Goal: Task Accomplishment & Management: Use online tool/utility

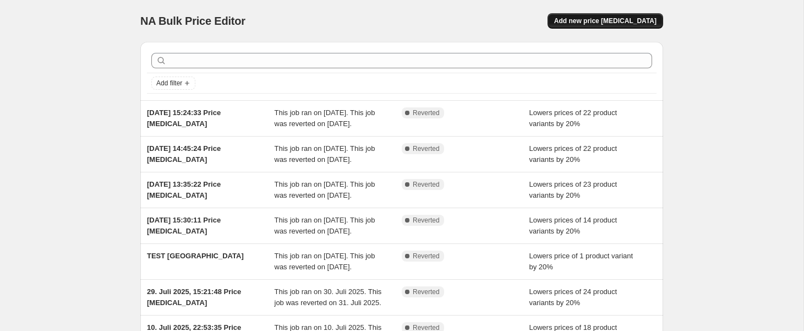
click at [597, 20] on span "Add new price [MEDICAL_DATA]" at bounding box center [605, 21] width 102 height 9
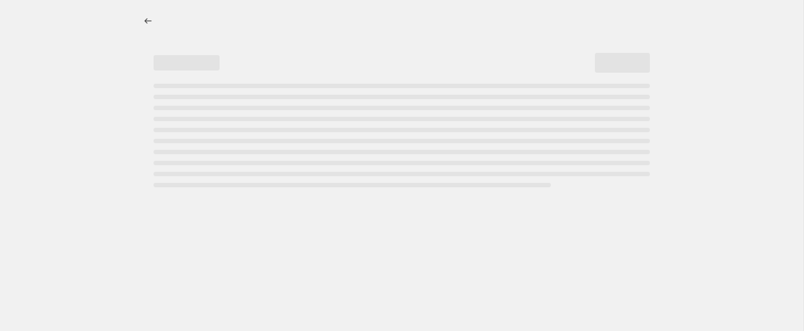
select select "percentage"
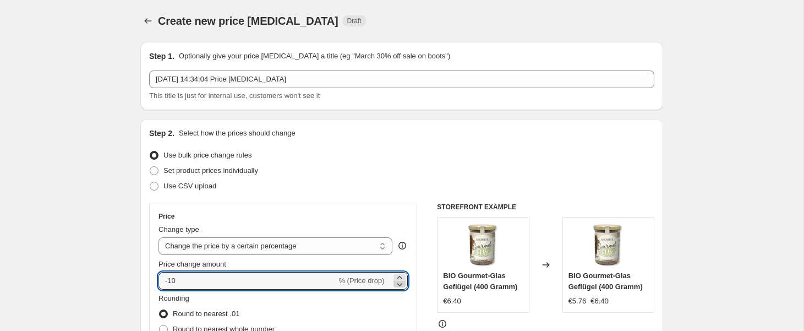
click at [400, 280] on icon at bounding box center [399, 284] width 11 height 11
click at [402, 277] on icon at bounding box center [399, 277] width 11 height 11
click at [400, 287] on icon at bounding box center [399, 284] width 11 height 11
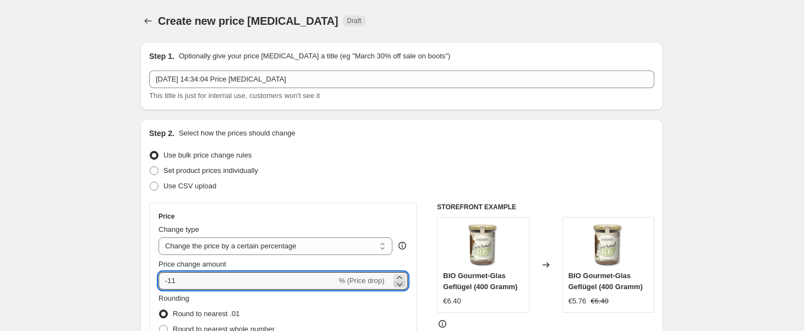
click at [400, 287] on icon at bounding box center [399, 284] width 11 height 11
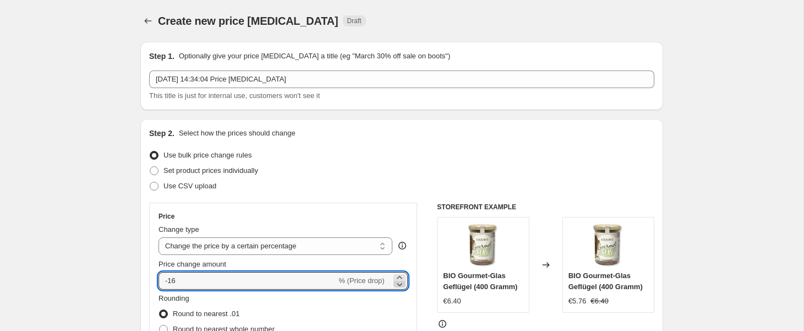
click at [400, 287] on icon at bounding box center [399, 284] width 11 height 11
type input "-20"
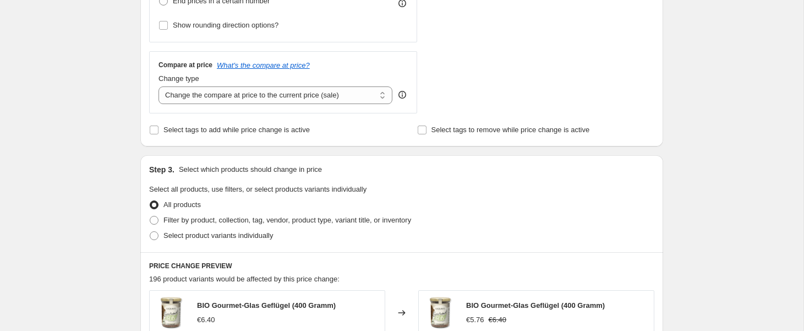
scroll to position [358, 0]
click at [221, 236] on span "Select product variants individually" at bounding box center [218, 236] width 110 height 8
click at [150, 232] on input "Select product variants individually" at bounding box center [150, 232] width 1 height 1
radio input "true"
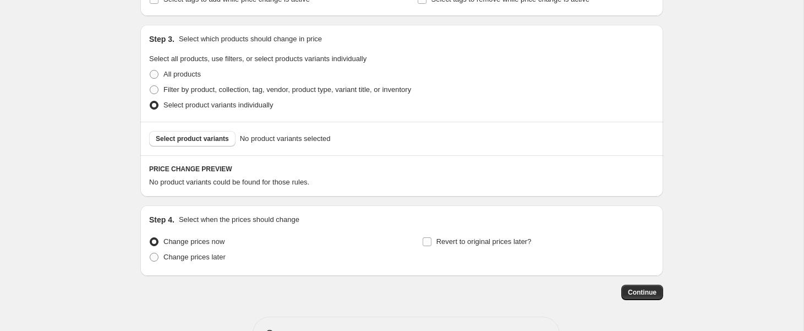
scroll to position [493, 0]
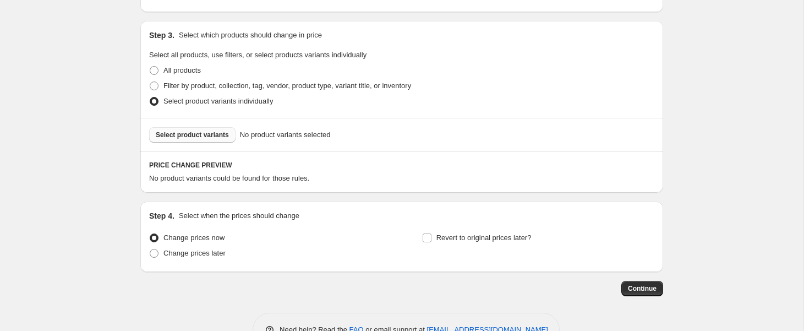
click at [216, 132] on span "Select product variants" at bounding box center [192, 134] width 73 height 9
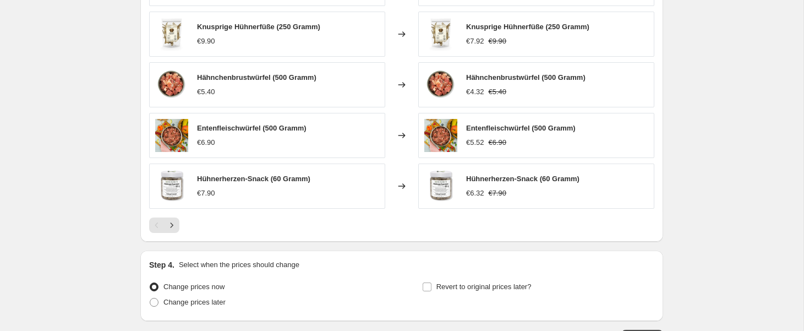
scroll to position [766, 0]
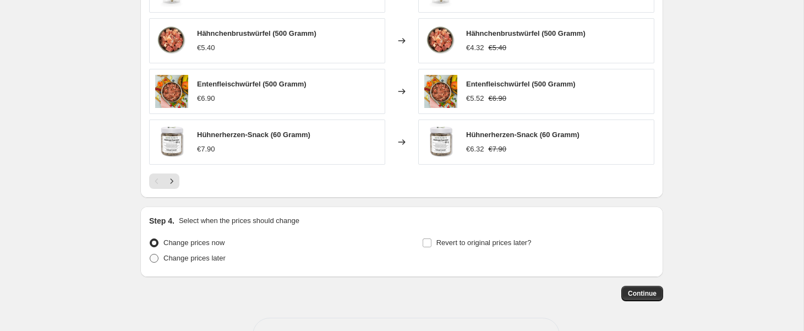
click at [210, 255] on span "Change prices later" at bounding box center [194, 258] width 62 height 8
click at [150, 254] on input "Change prices later" at bounding box center [150, 254] width 1 height 1
radio input "true"
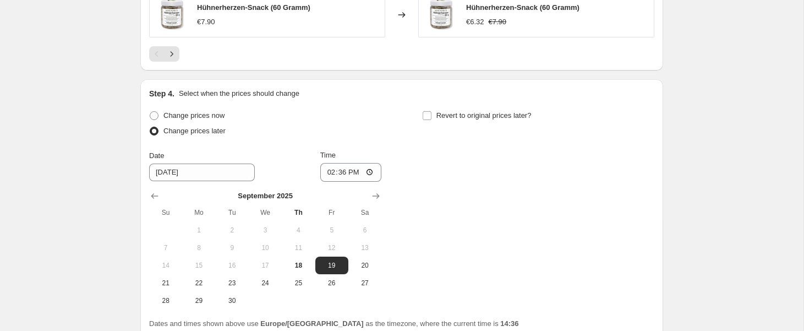
scroll to position [905, 0]
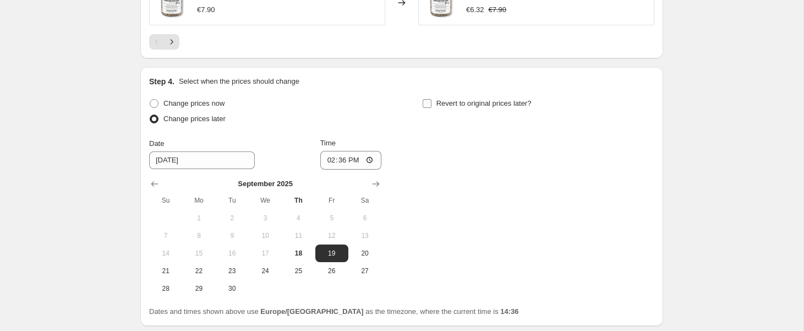
click at [488, 107] on span "Revert to original prices later?" at bounding box center [483, 103] width 95 height 8
click at [432, 107] on input "Revert to original prices later?" at bounding box center [427, 103] width 9 height 9
checkbox input "true"
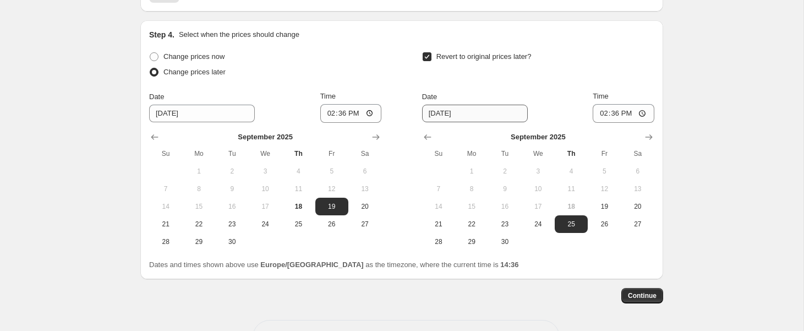
scroll to position [963, 0]
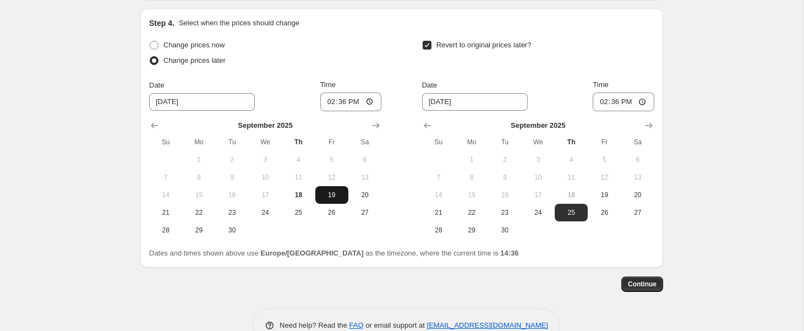
click at [334, 198] on span "19" at bounding box center [332, 194] width 24 height 9
click at [339, 102] on input "14:36" at bounding box center [351, 101] width 62 height 19
type input "00:00"
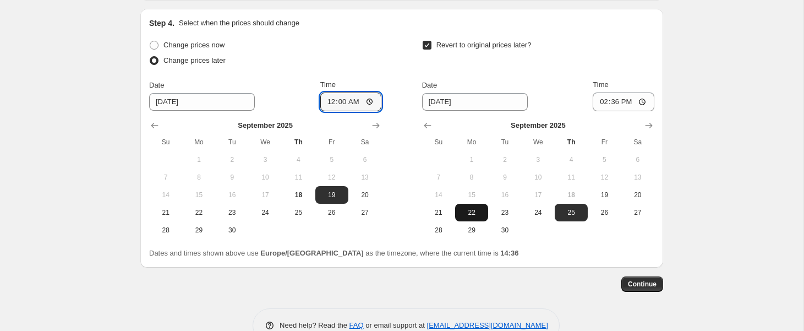
click at [477, 216] on span "22" at bounding box center [472, 212] width 24 height 9
type input "[DATE]"
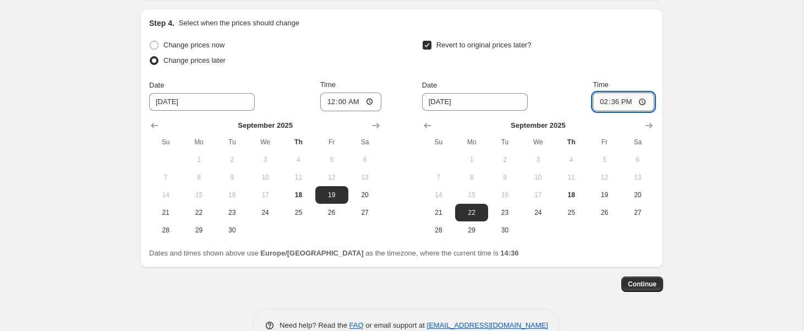
click at [615, 106] on input "14:36" at bounding box center [624, 101] width 62 height 19
type input "00:00"
click at [653, 291] on button "Continue" at bounding box center [642, 283] width 42 height 15
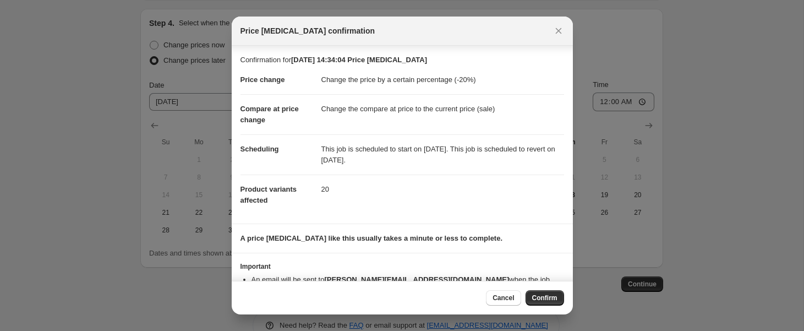
scroll to position [29, 0]
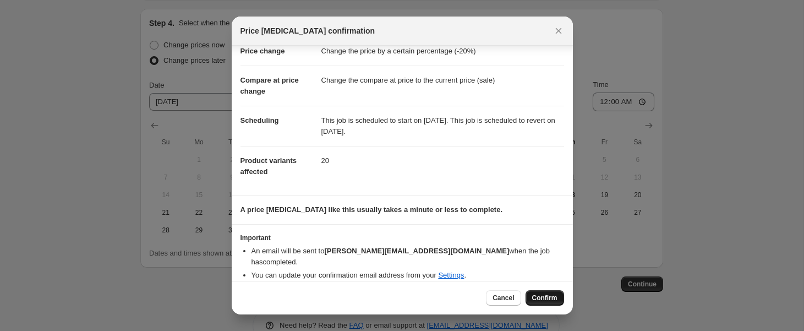
click at [535, 296] on span "Confirm" at bounding box center [544, 297] width 25 height 9
